Goal: Navigation & Orientation: Find specific page/section

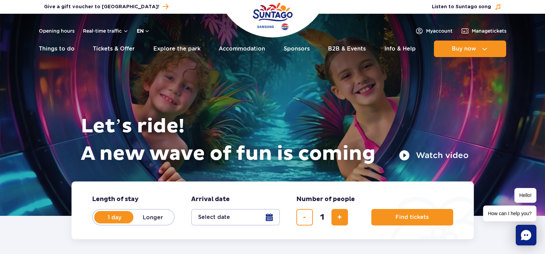
click at [147, 31] on button "en" at bounding box center [143, 31] width 13 height 7
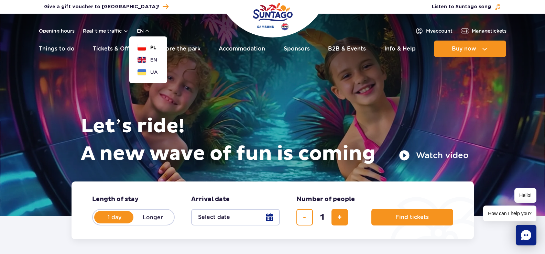
click at [154, 45] on span "PL" at bounding box center [153, 47] width 6 height 7
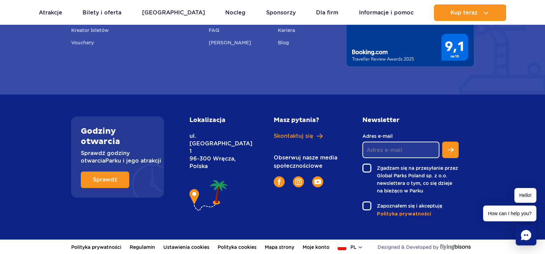
scroll to position [2567, 0]
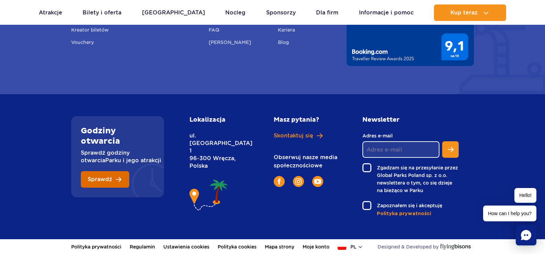
click at [96, 178] on span "Sprawdź" at bounding box center [100, 180] width 24 height 6
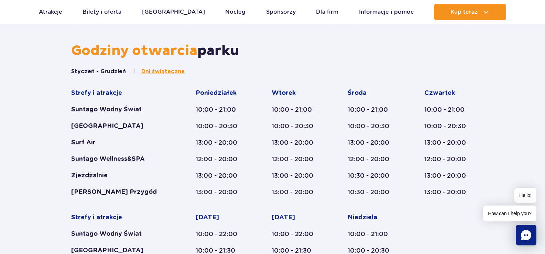
scroll to position [285, 0]
